Goal: Feedback & Contribution: Submit feedback/report problem

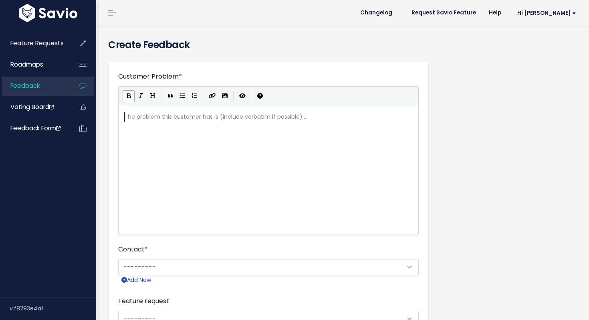
scroll to position [1, 0]
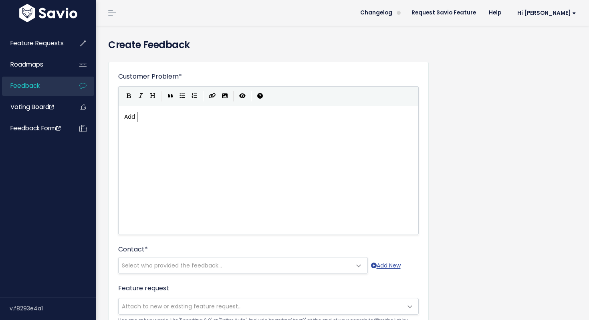
type textarea "Add. a"
type textarea "a"
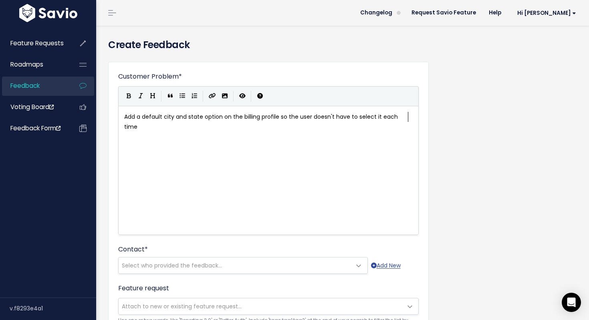
scroll to position [3, 273]
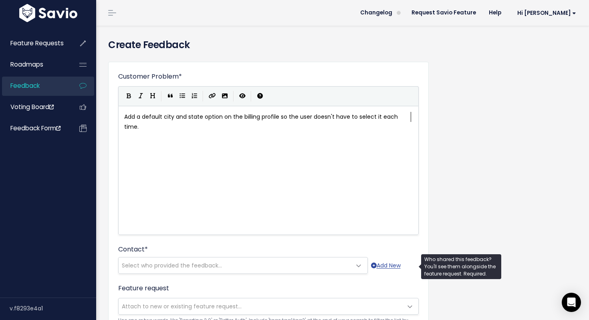
type textarea "a default city and state option on the billing profile so the user doesn't have…"
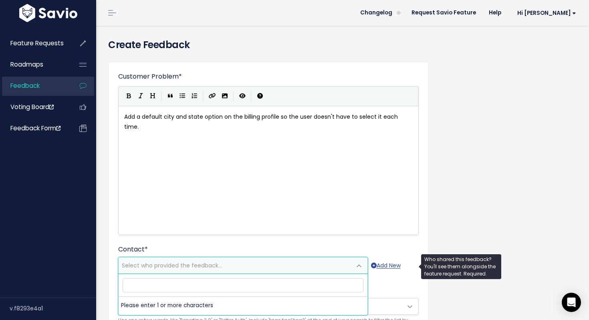
click at [172, 266] on span "Select who provided the feedback..." at bounding box center [172, 265] width 100 height 8
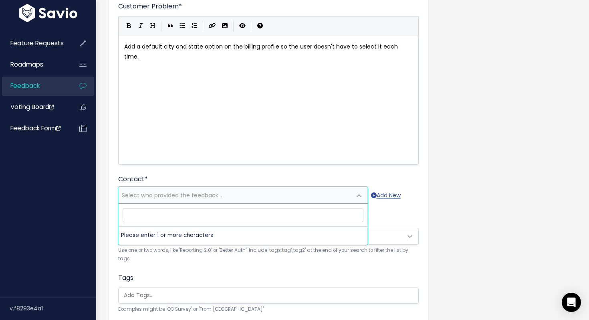
scroll to position [133, 0]
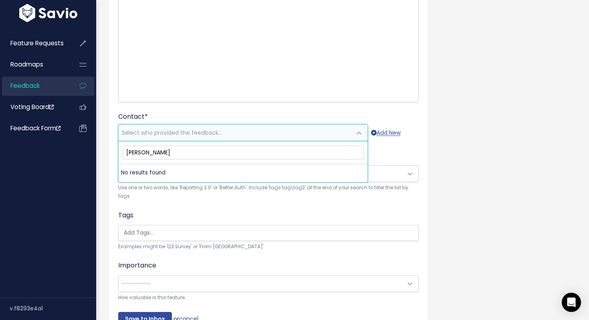
click at [169, 153] on input "jase southerland" at bounding box center [243, 152] width 241 height 14
type input "P"
click at [176, 151] on input "Jase Southerland" at bounding box center [243, 152] width 241 height 14
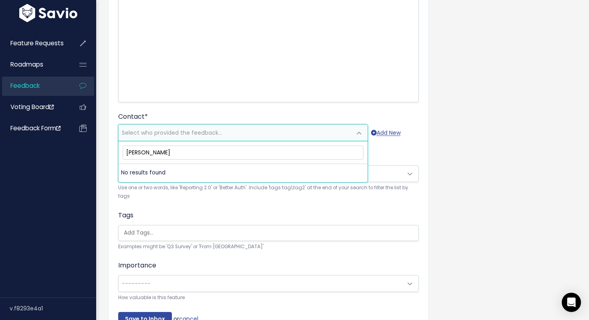
click at [176, 151] on input "Jase Southerland" at bounding box center [243, 152] width 241 height 14
type input "[PERSON_NAME]"
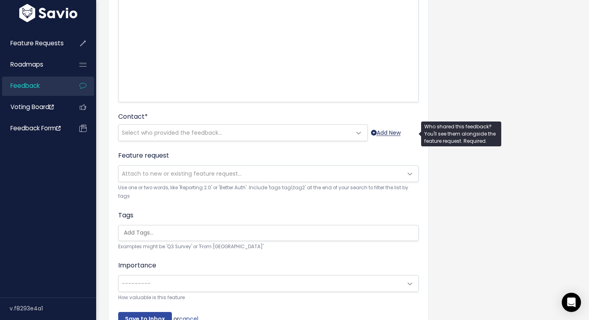
click at [380, 132] on link "Add New" at bounding box center [386, 133] width 30 height 10
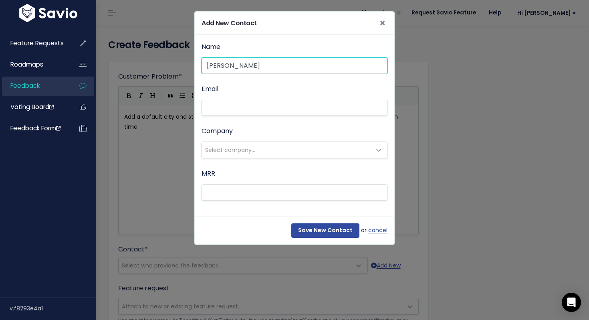
type input "[PERSON_NAME]"
paste input "scruggs.jonathan@gmail.com"
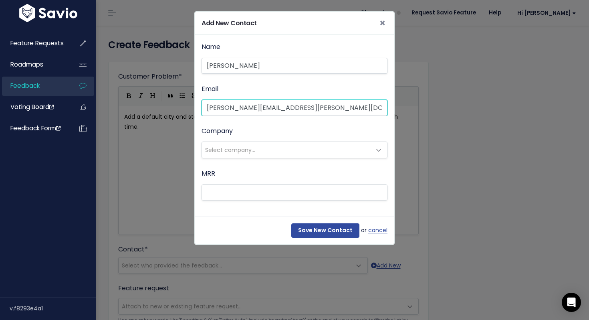
paste input "scruggs.jonathan@gmail.com"
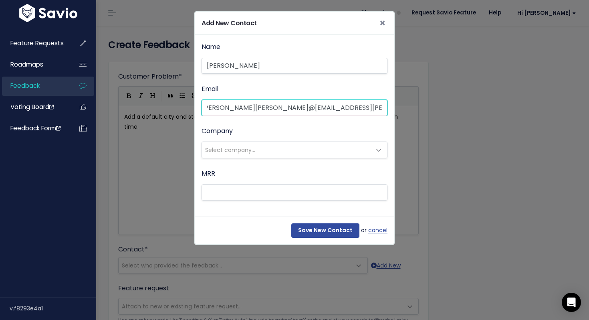
click at [324, 107] on input "scruggs.jonathan@gmail.comscruggs.jonathan@gmail.comscruggs.jonathan@gmail.com" at bounding box center [295, 108] width 186 height 16
paste input "email"
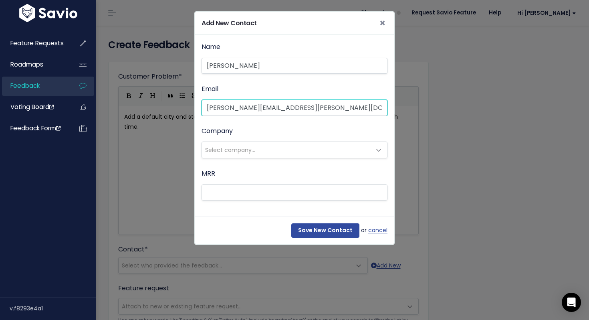
type input "scruggs.jonathan@gmail.com"
click at [311, 147] on span "Select company..." at bounding box center [286, 150] width 169 height 16
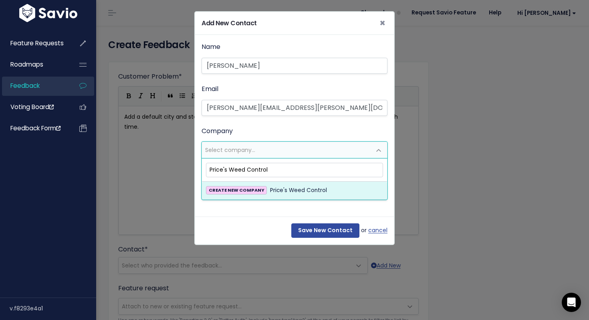
type input "Price's Weed Control"
click at [285, 191] on span "Price's Weed Control" at bounding box center [298, 191] width 57 height 10
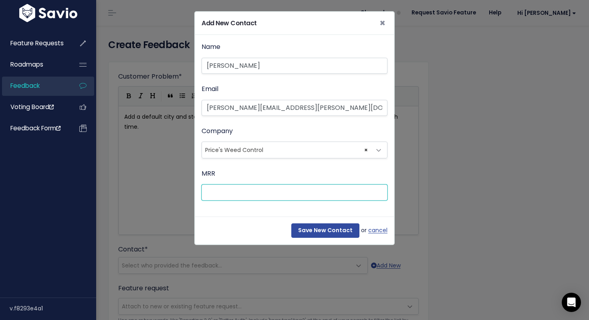
click at [305, 197] on input "MRR" at bounding box center [295, 192] width 186 height 16
click at [379, 196] on input "-1" at bounding box center [295, 192] width 186 height 16
type input "0"
click at [377, 190] on input "0" at bounding box center [295, 192] width 186 height 16
type input "299"
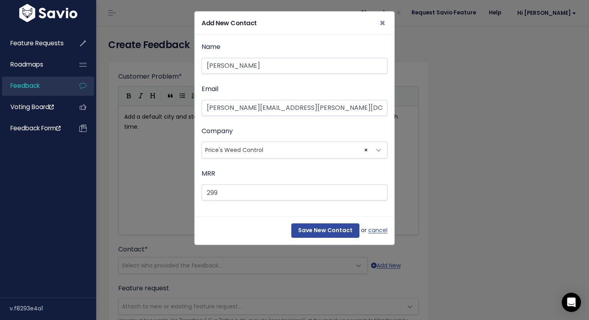
click at [334, 237] on div "Save New Contact or cancel" at bounding box center [294, 230] width 199 height 28
click at [333, 232] on input "Save New Contact" at bounding box center [325, 230] width 68 height 14
select select "92918523"
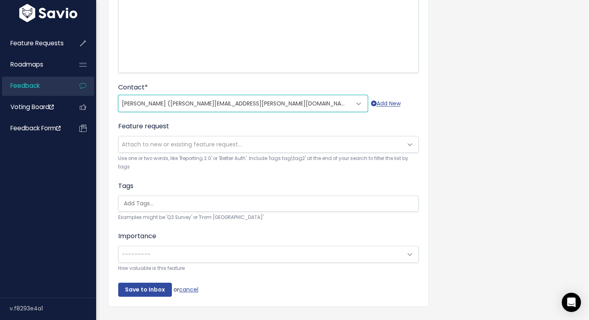
scroll to position [163, 0]
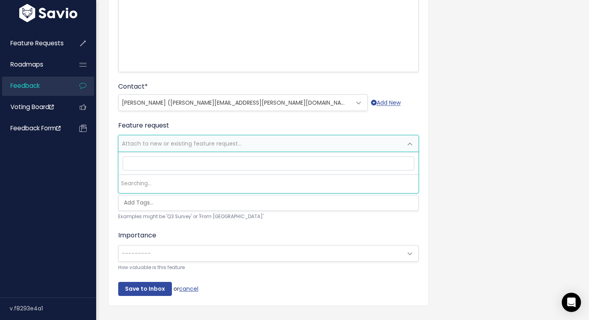
click at [318, 145] on span "Attach to new or existing feature request..." at bounding box center [261, 143] width 284 height 16
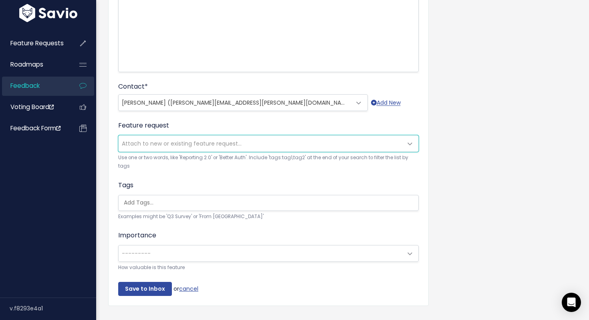
click at [319, 146] on span "Attach to new or existing feature request..." at bounding box center [261, 143] width 284 height 16
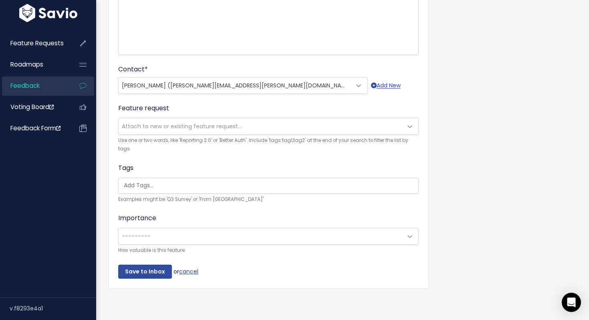
click at [313, 182] on input "search" at bounding box center [271, 185] width 300 height 8
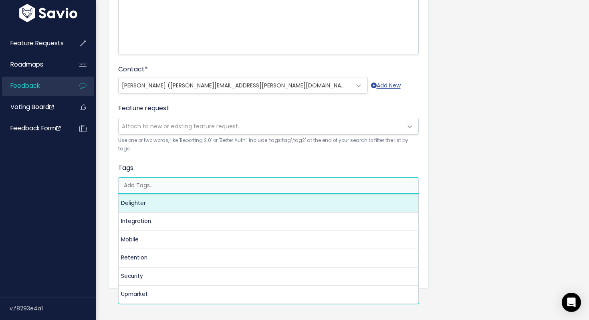
click at [313, 156] on form "Customer Problem * Add a default city and state option on the billing profile s…" at bounding box center [268, 85] width 301 height 387
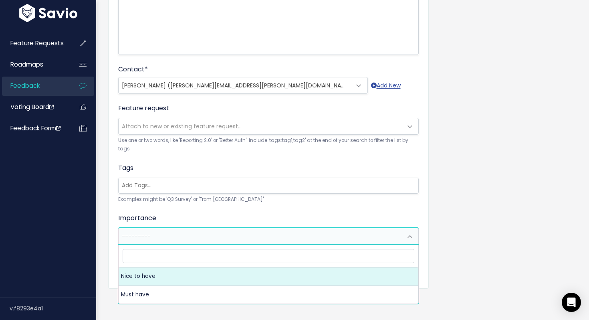
click at [308, 234] on span "---------" at bounding box center [261, 236] width 284 height 16
select select "NICE_TO_HAVE"
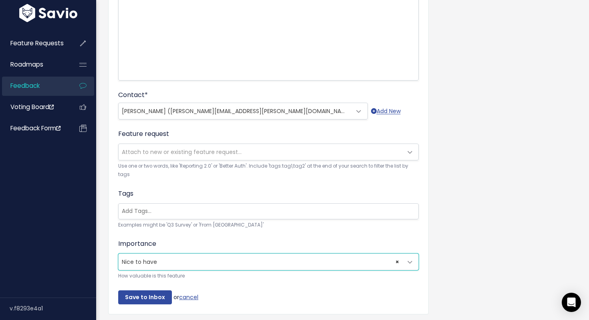
scroll to position [169, 0]
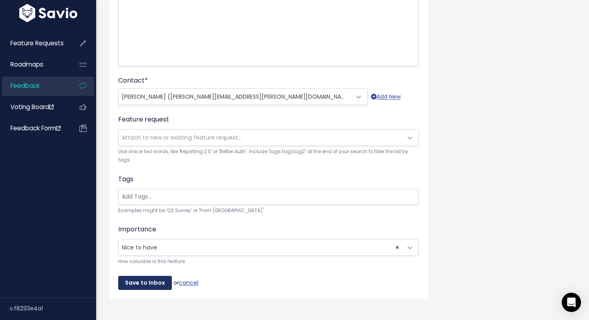
click at [139, 284] on input "Save to Inbox" at bounding box center [145, 283] width 54 height 14
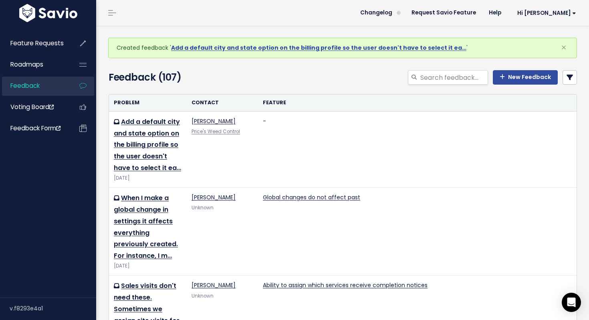
click at [48, 14] on img at bounding box center [48, 13] width 62 height 18
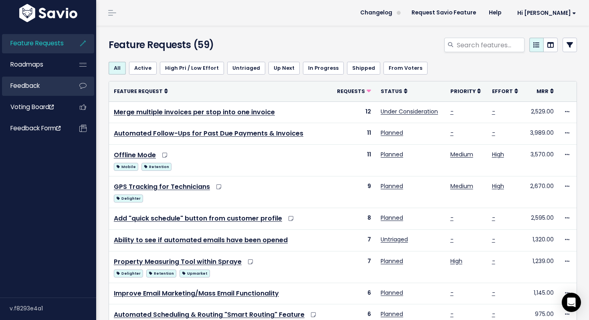
click at [41, 85] on link "Feedback" at bounding box center [34, 86] width 65 height 18
